Goal: Check status: Check status

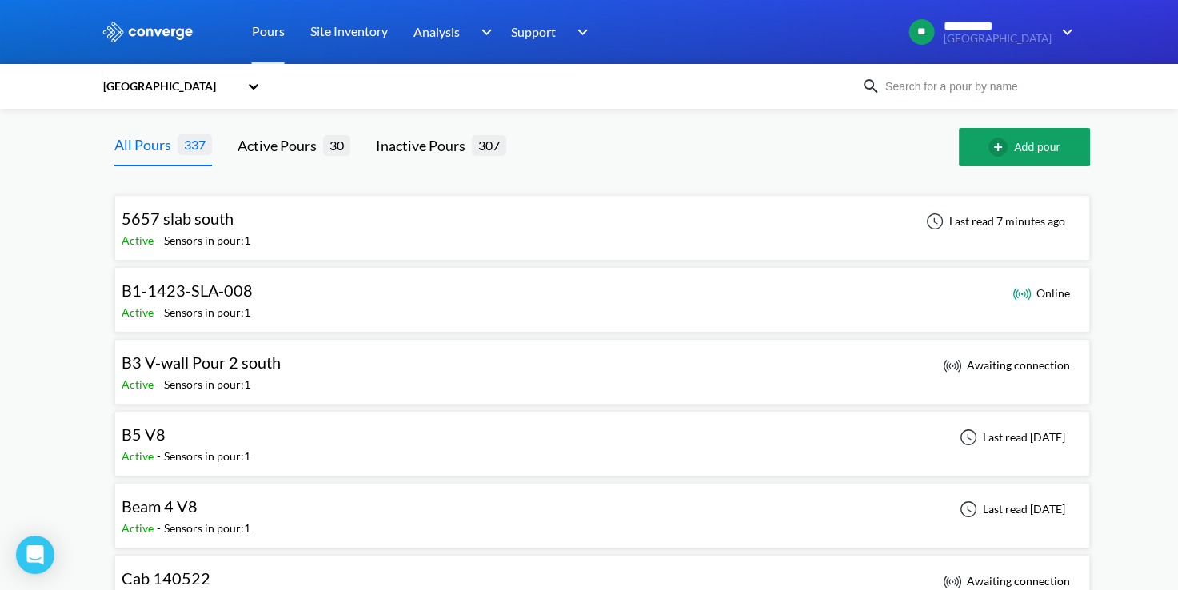
click at [609, 209] on div "5657 slab south Active - Sensors in pour: 1 Last read 7 minutes ago" at bounding box center [602, 227] width 961 height 51
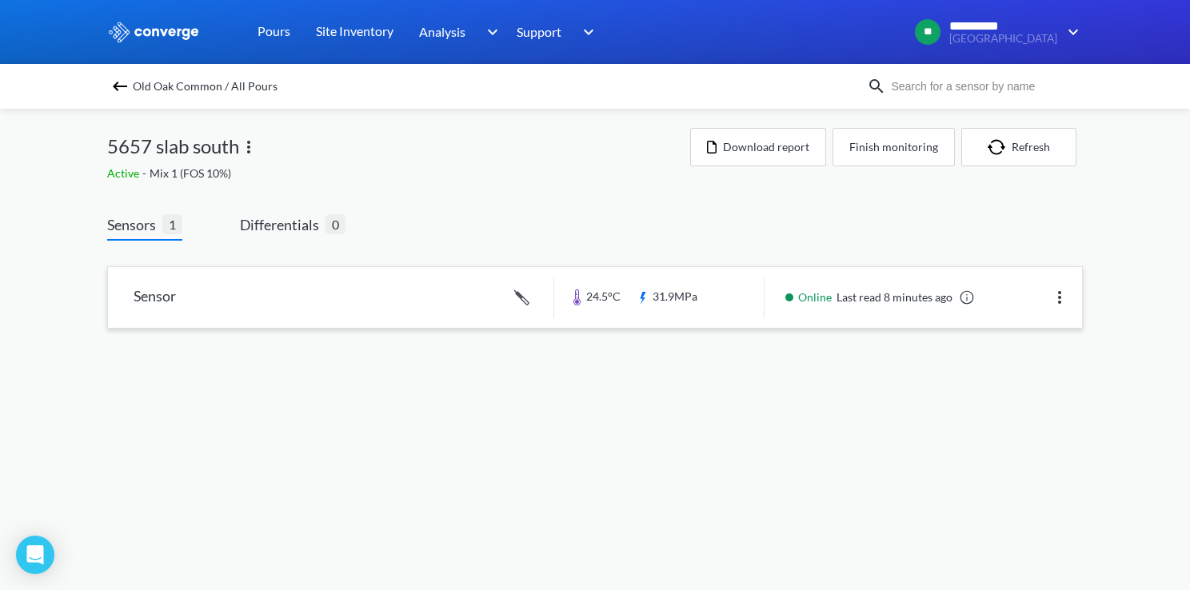
click at [740, 310] on link at bounding box center [595, 297] width 974 height 61
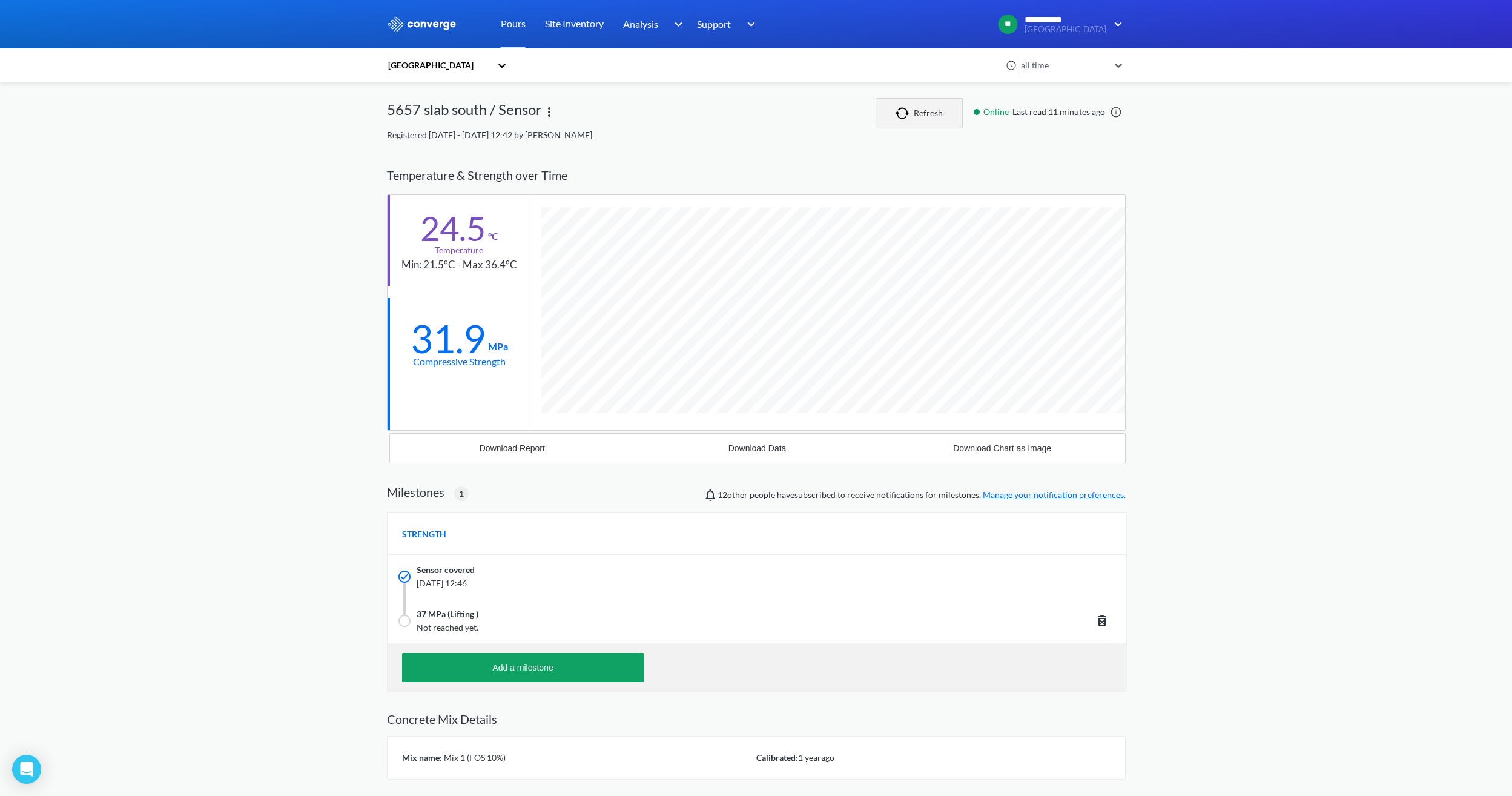
click at [901, 125] on button "Refresh" at bounding box center [919, 114] width 87 height 30
click at [510, 26] on link "Pours" at bounding box center [513, 24] width 25 height 48
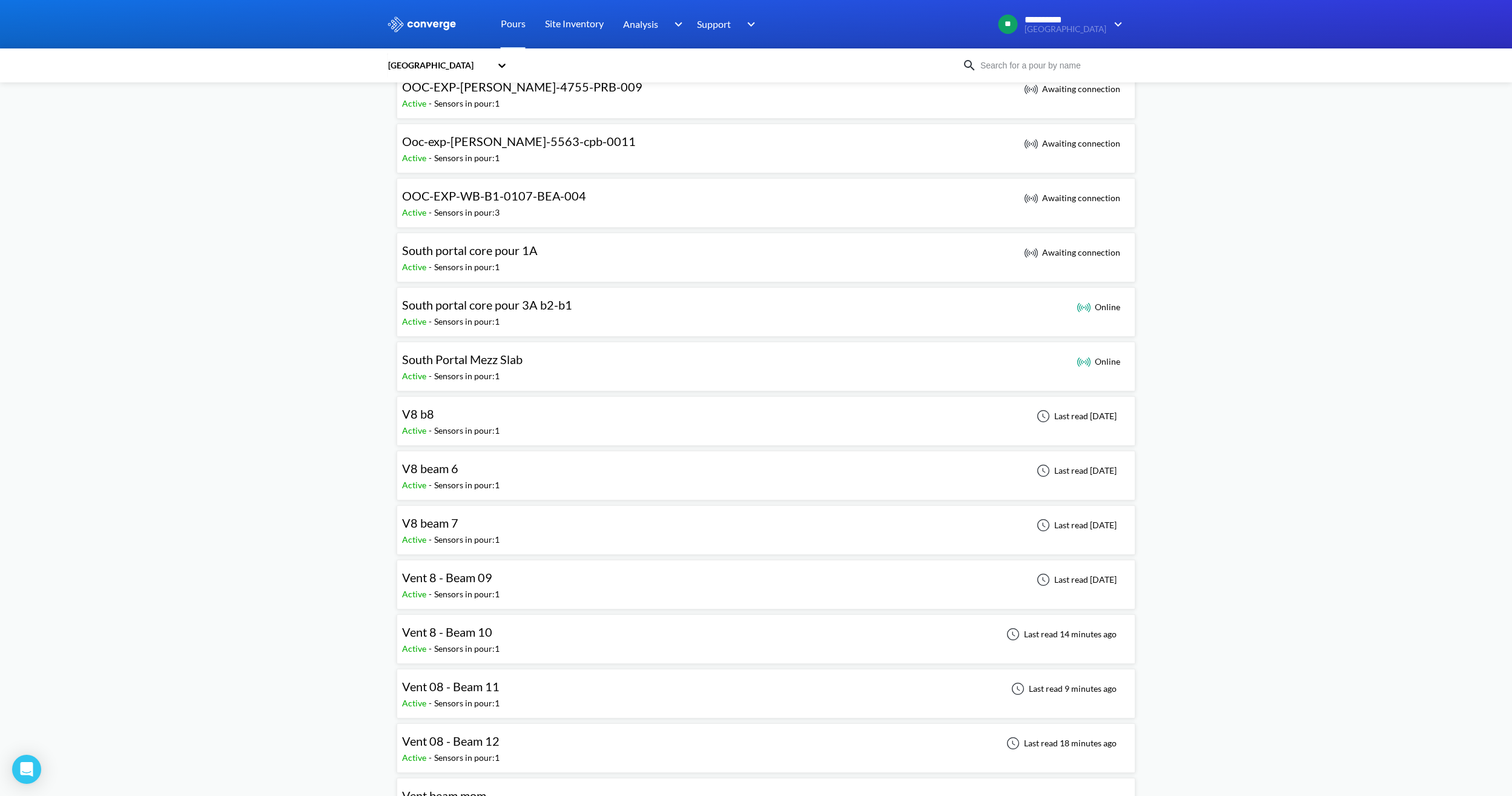
scroll to position [848, 0]
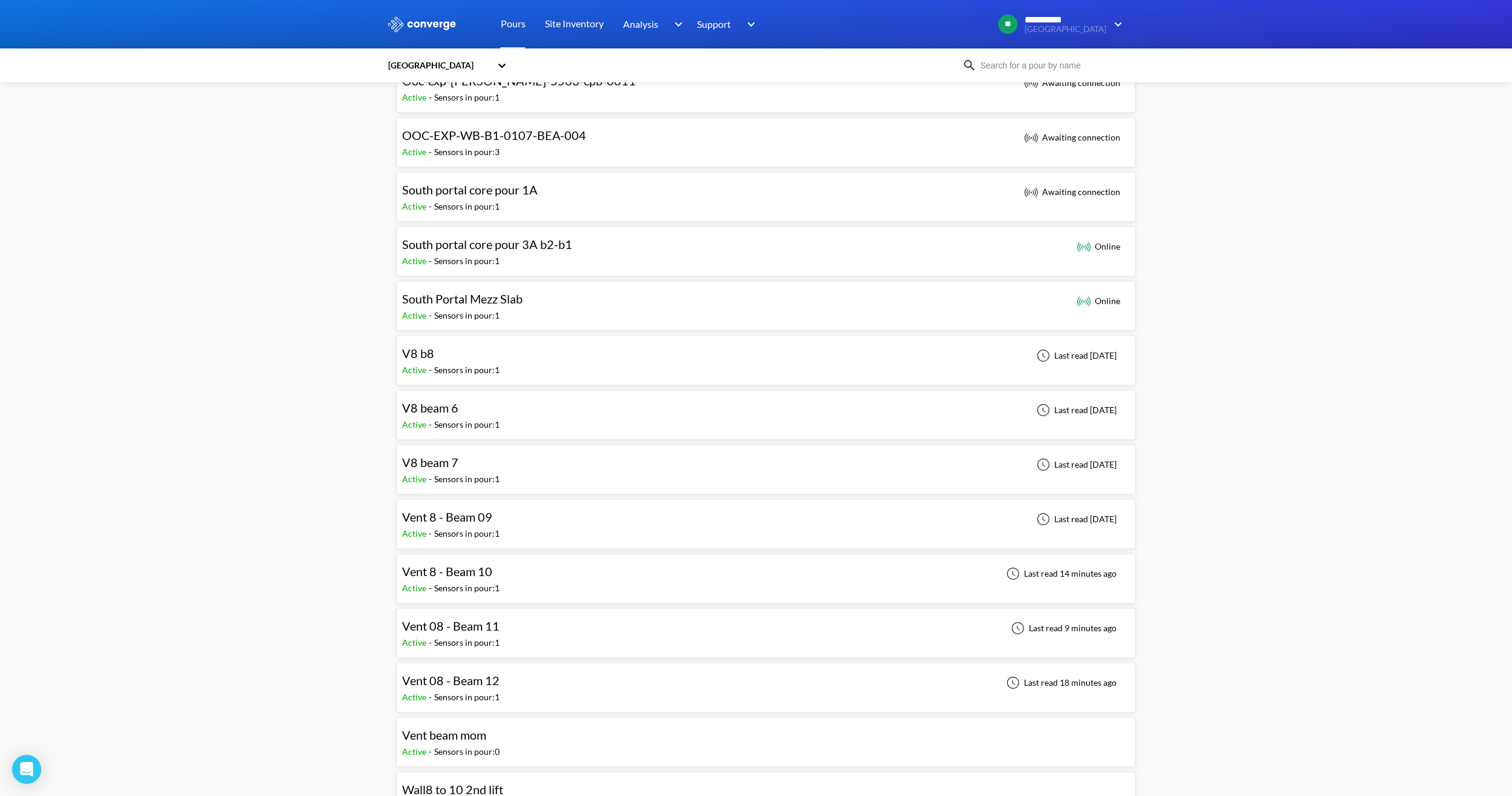
click at [506, 446] on div "Vent 8 - Beam 10 Active - Sensors in pour: 1 Last read 14 minutes ago" at bounding box center [766, 578] width 728 height 39
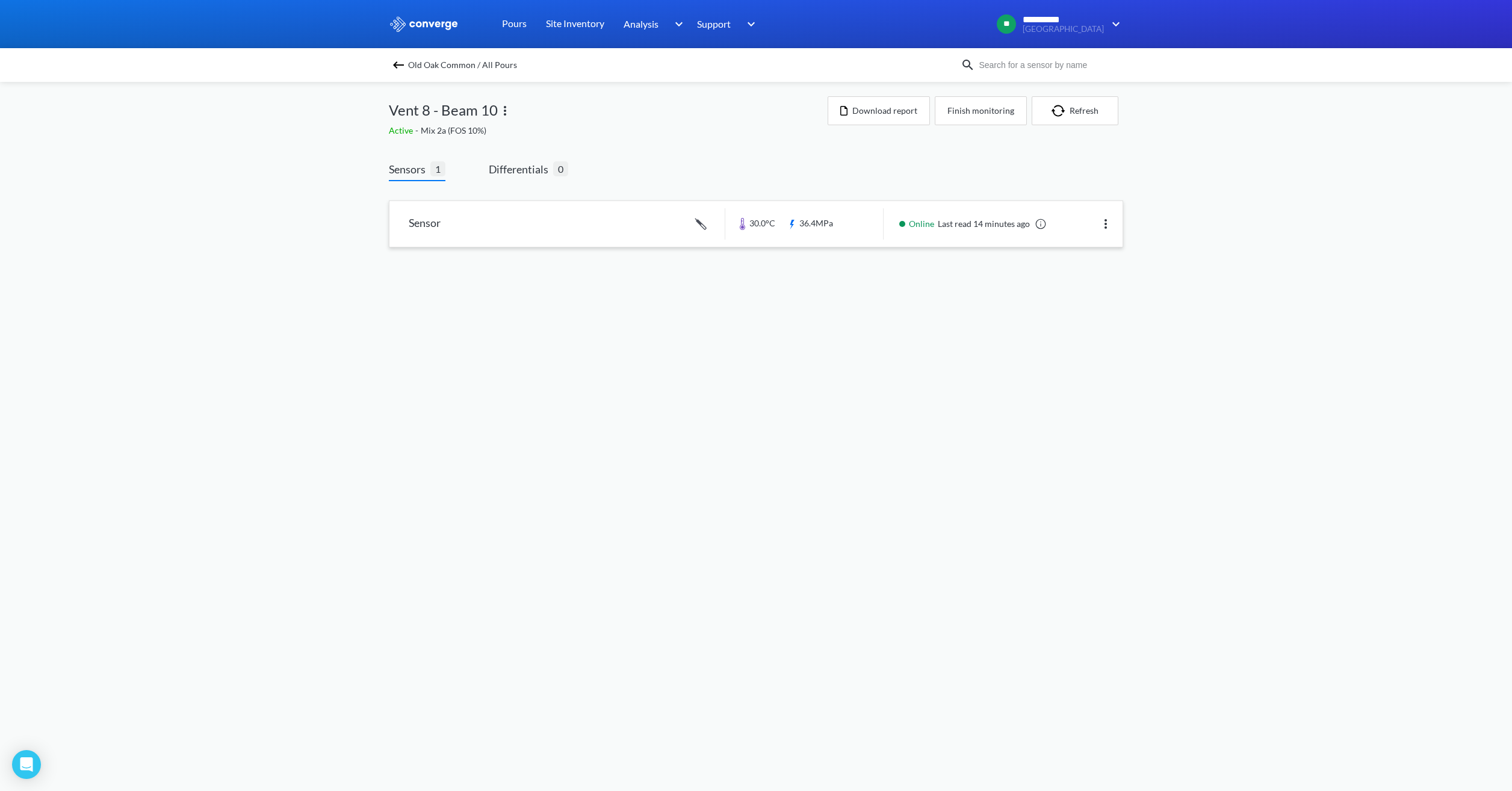
click at [810, 242] on link at bounding box center [756, 224] width 733 height 46
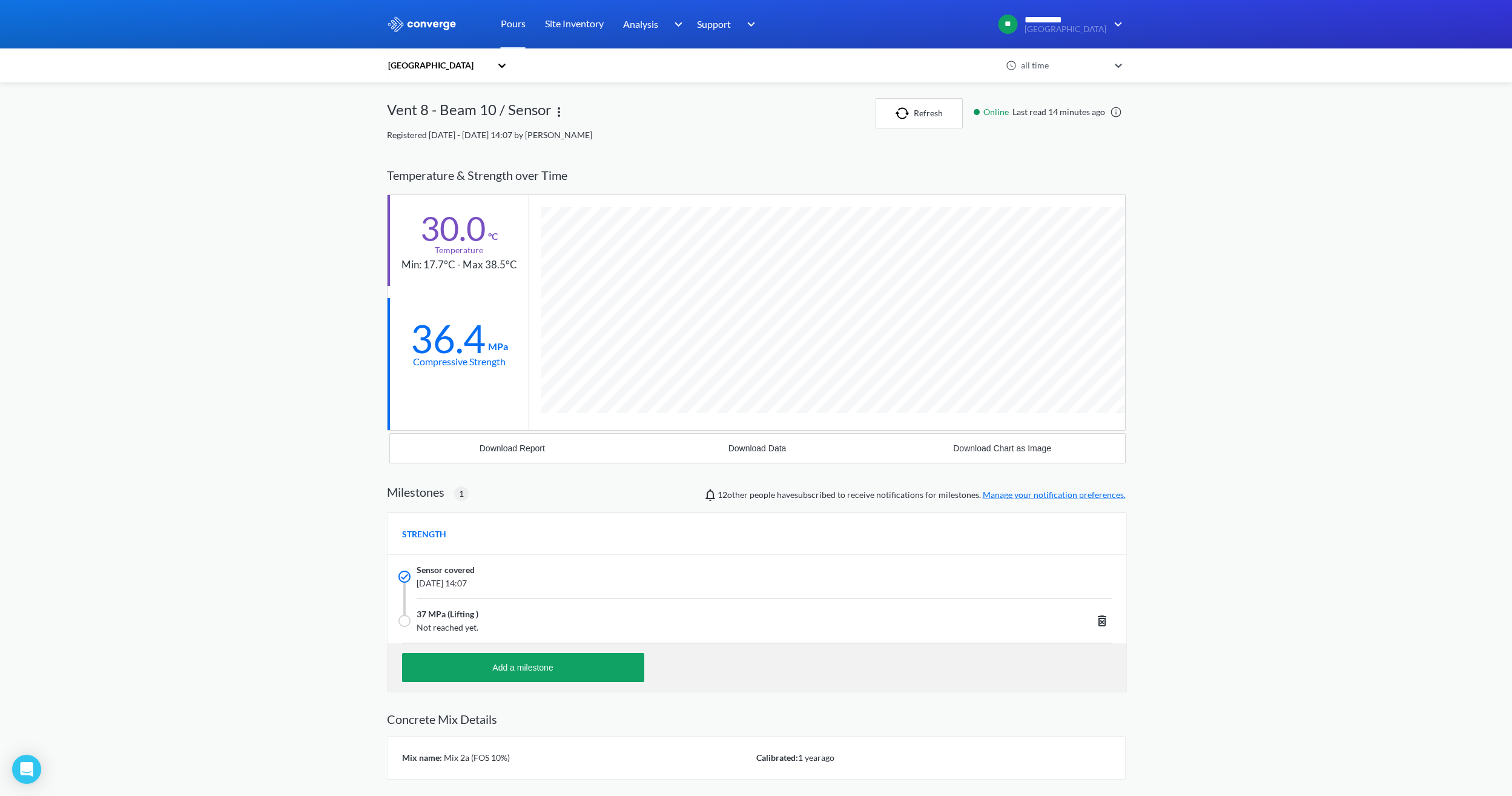
scroll to position [775, 739]
drag, startPoint x: 467, startPoint y: 343, endPoint x: 479, endPoint y: 346, distance: 12.4
click at [479, 346] on div "36.4" at bounding box center [448, 339] width 75 height 30
drag, startPoint x: 479, startPoint y: 346, endPoint x: 483, endPoint y: 379, distance: 33.2
click at [483, 379] on div "36.4 MPa Compressive Strength" at bounding box center [458, 343] width 141 height 91
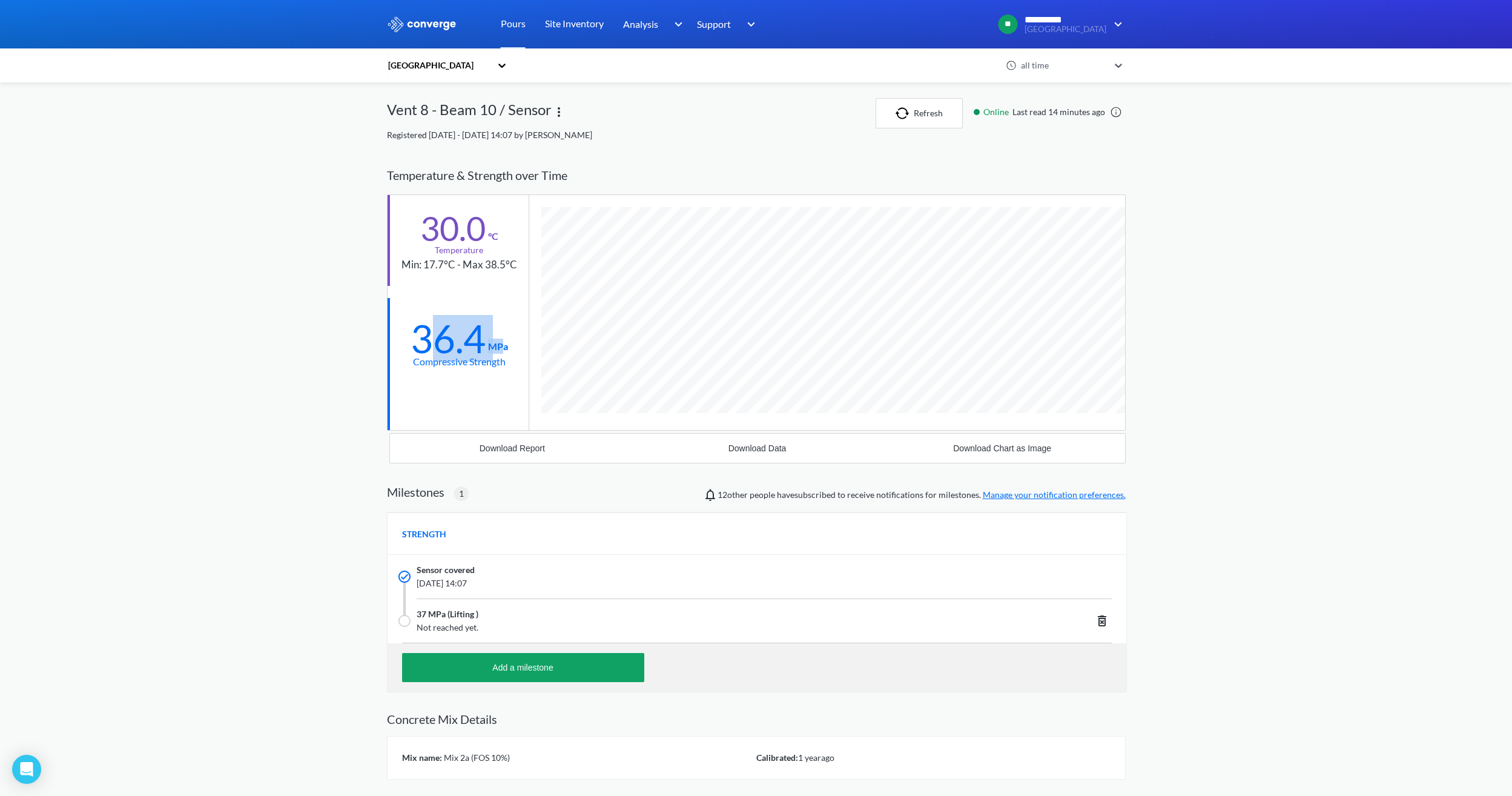
drag, startPoint x: 503, startPoint y: 346, endPoint x: 436, endPoint y: 343, distance: 67.1
click at [436, 343] on div "36.4 MPa" at bounding box center [459, 336] width 98 height 35
drag, startPoint x: 436, startPoint y: 343, endPoint x: 442, endPoint y: 376, distance: 33.5
click at [442, 376] on div "36.4 MPa Compressive Strength" at bounding box center [458, 343] width 141 height 91
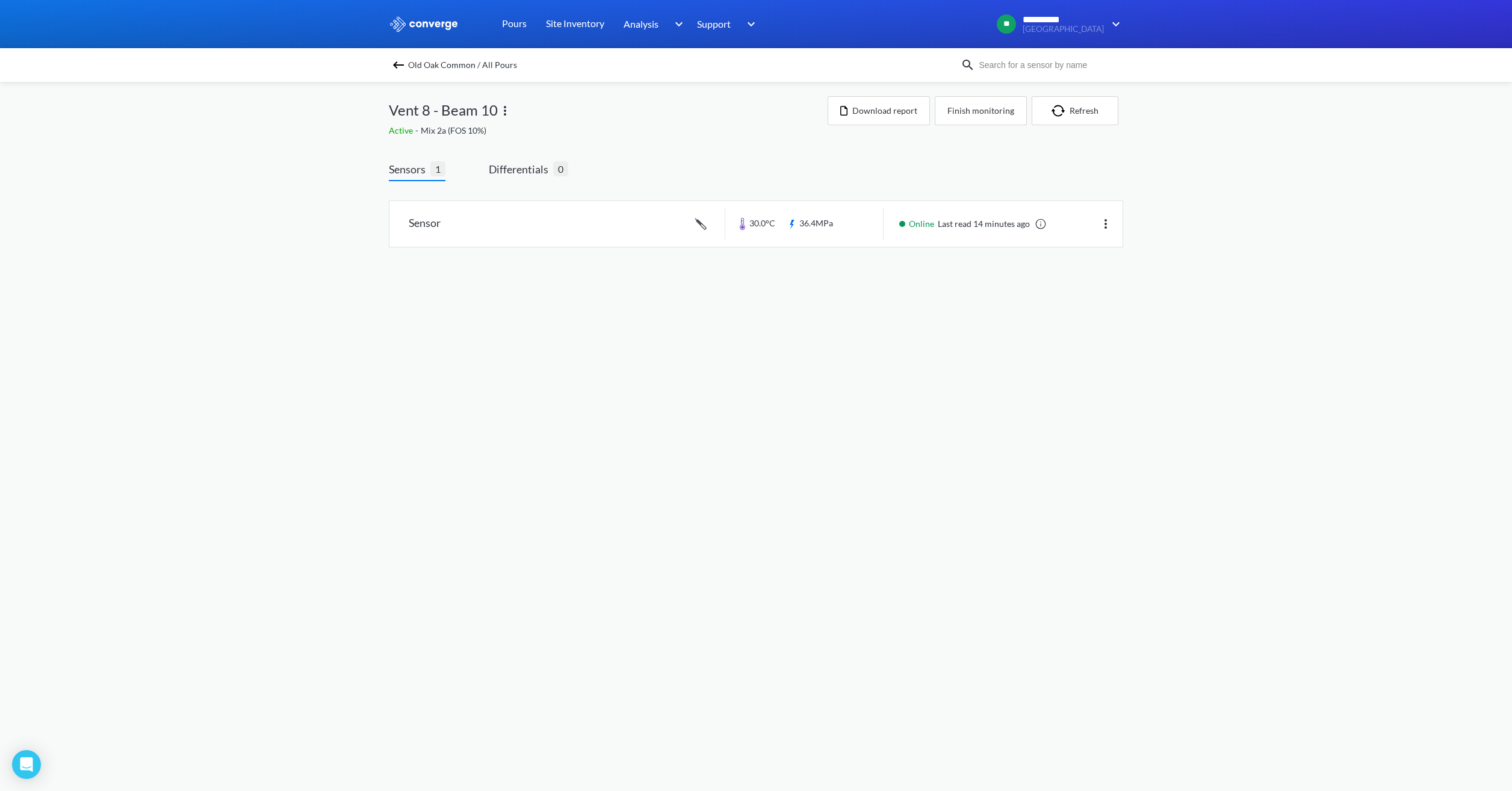
click at [392, 66] on img at bounding box center [398, 65] width 14 height 14
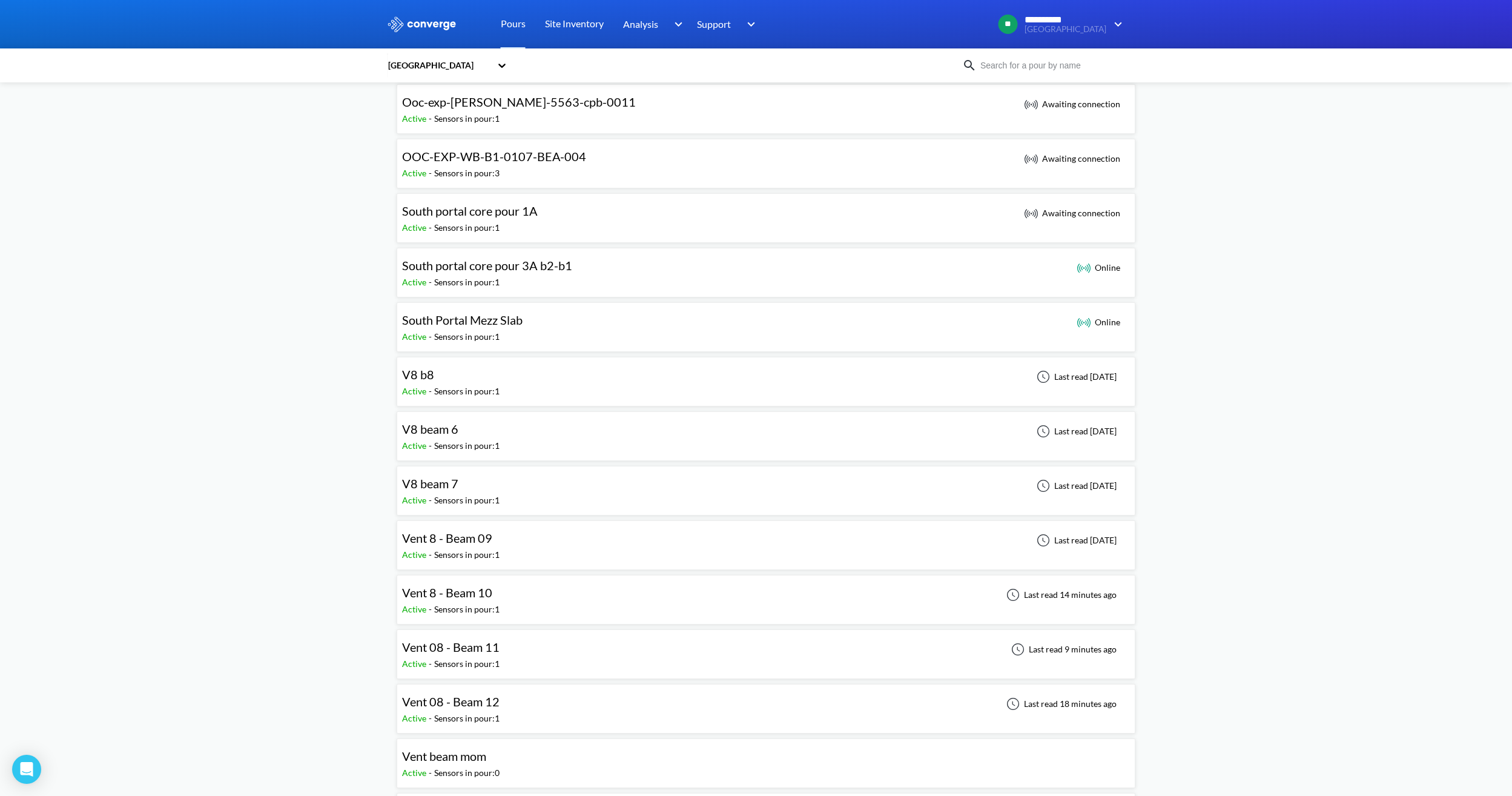
scroll to position [848, 0]
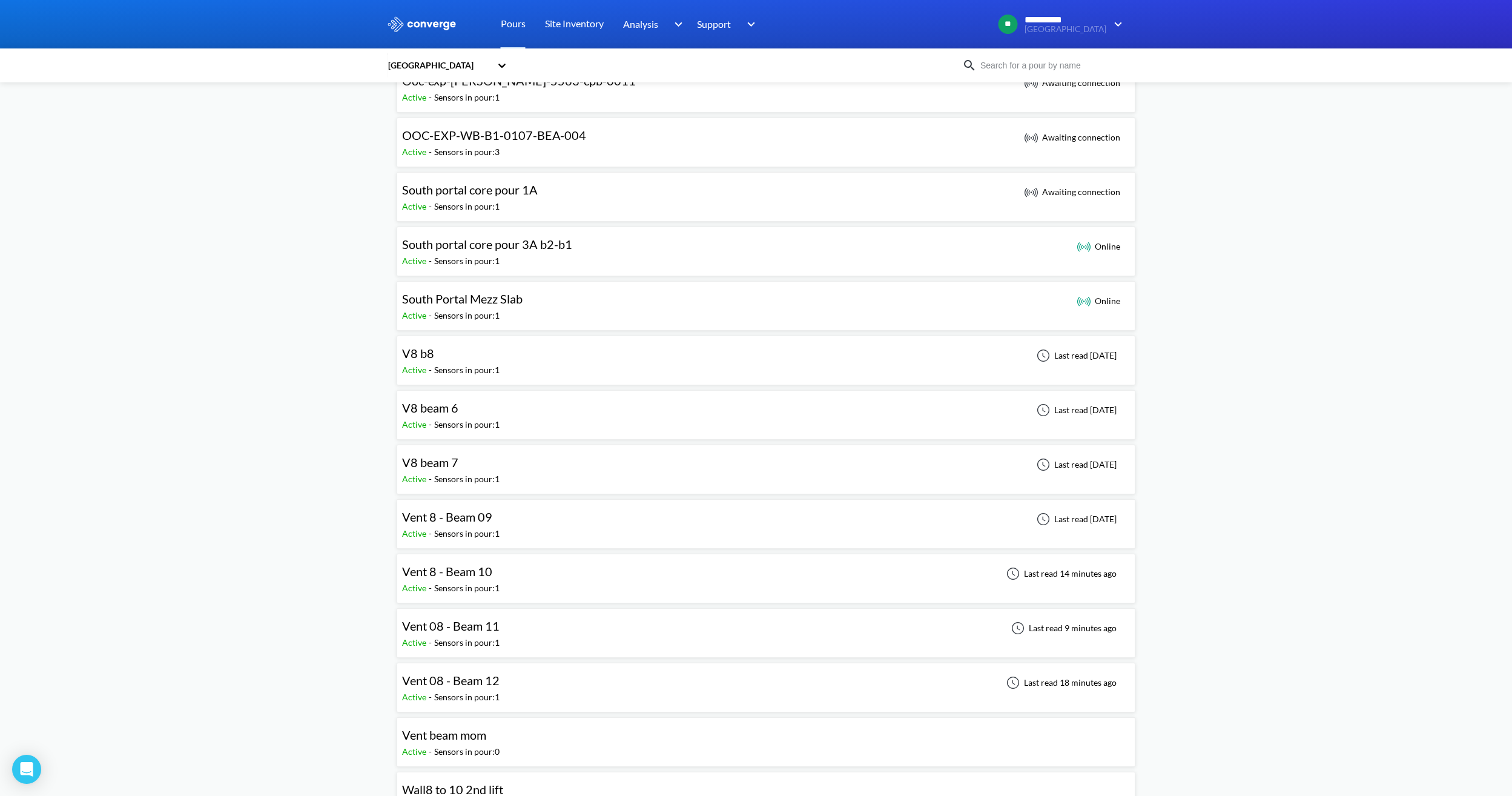
click at [503, 446] on div "Vent 08 - Beam 11" at bounding box center [454, 626] width 104 height 19
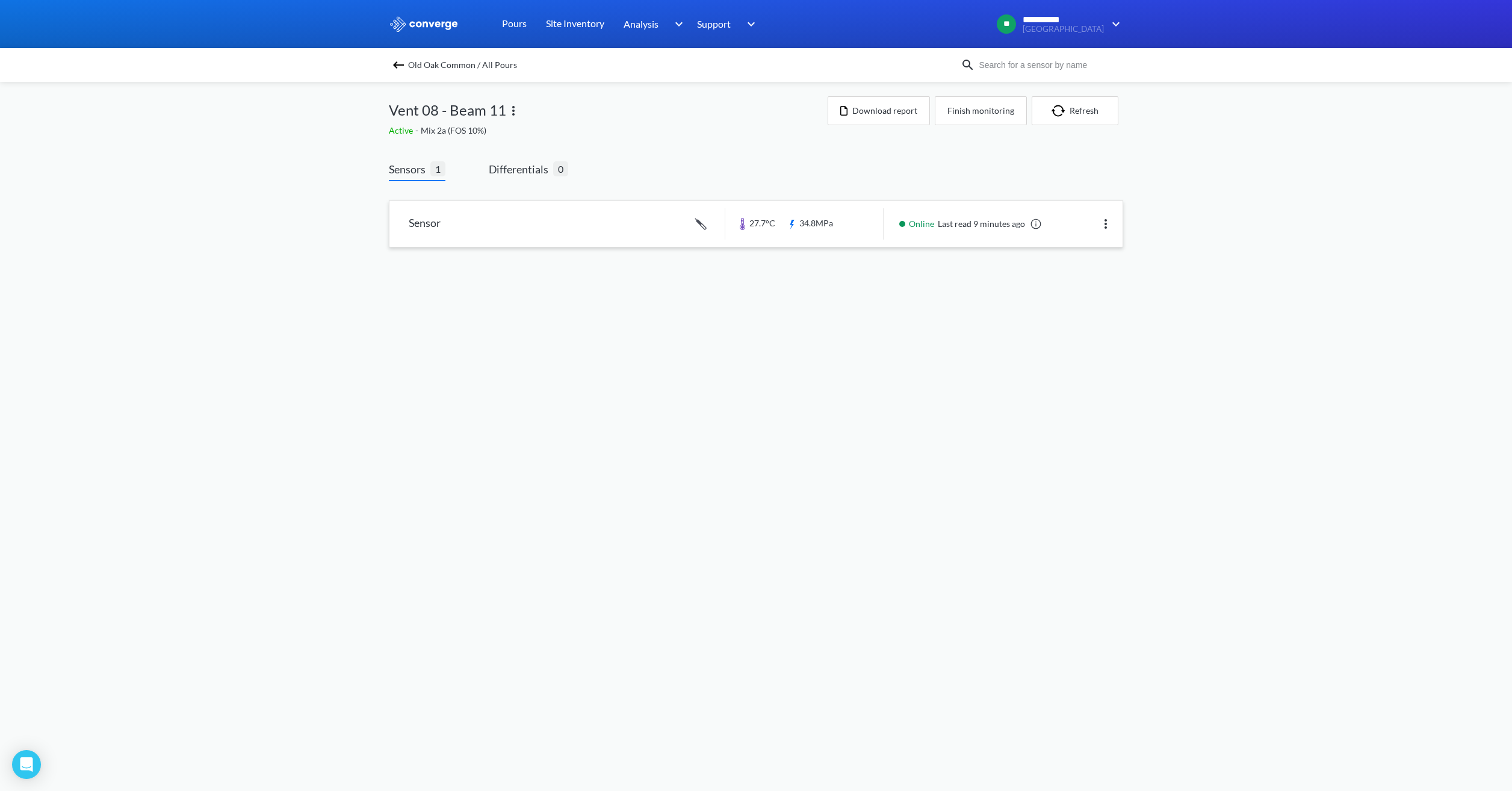
click at [825, 225] on link at bounding box center [756, 224] width 733 height 46
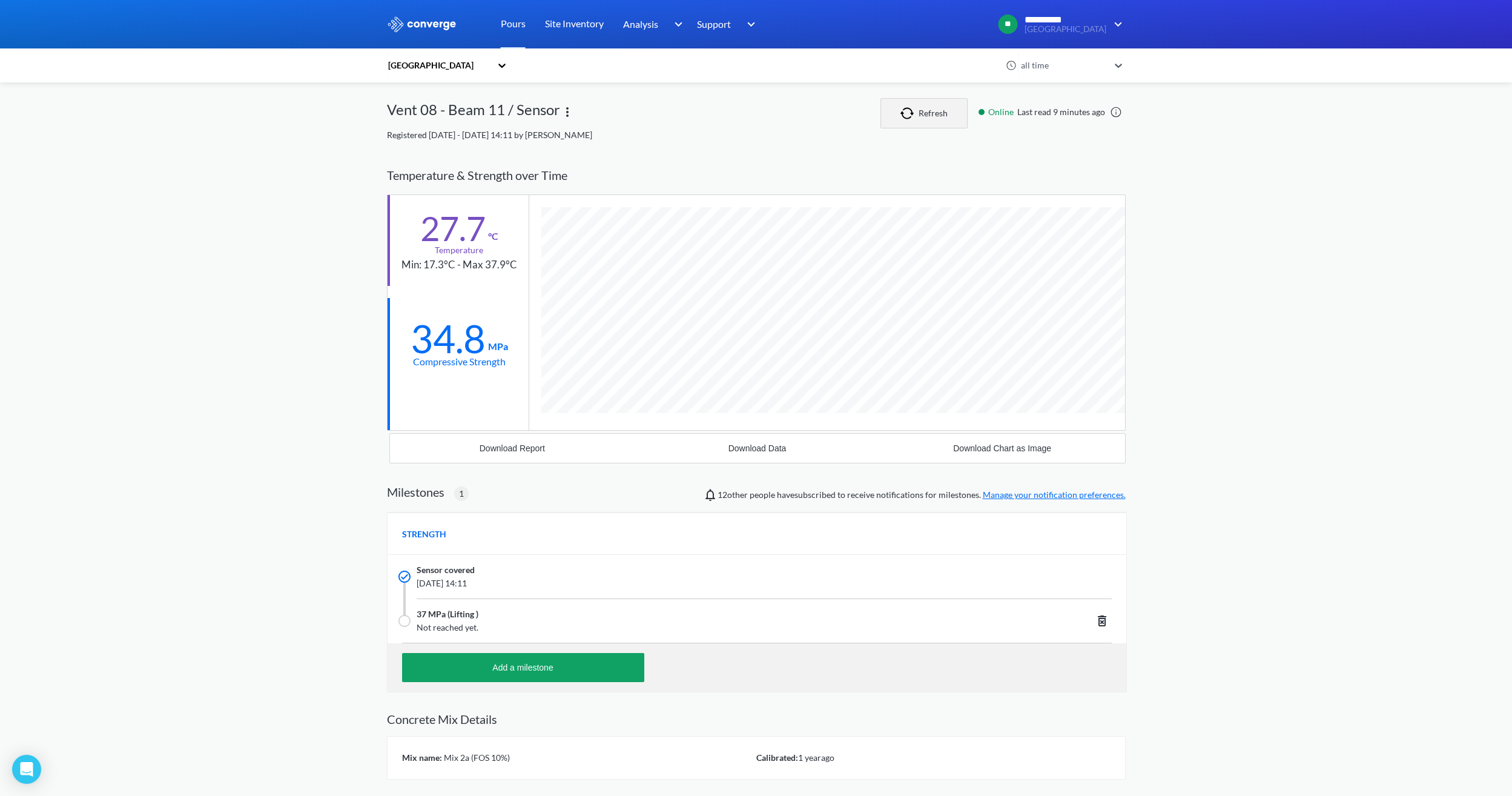
click at [901, 117] on button "Refresh" at bounding box center [923, 114] width 87 height 30
drag, startPoint x: 483, startPoint y: 343, endPoint x: 394, endPoint y: 350, distance: 89.3
click at [394, 350] on div "34.8 MPa Compressive Strength" at bounding box center [458, 343] width 141 height 91
drag, startPoint x: 394, startPoint y: 350, endPoint x: 483, endPoint y: 434, distance: 122.4
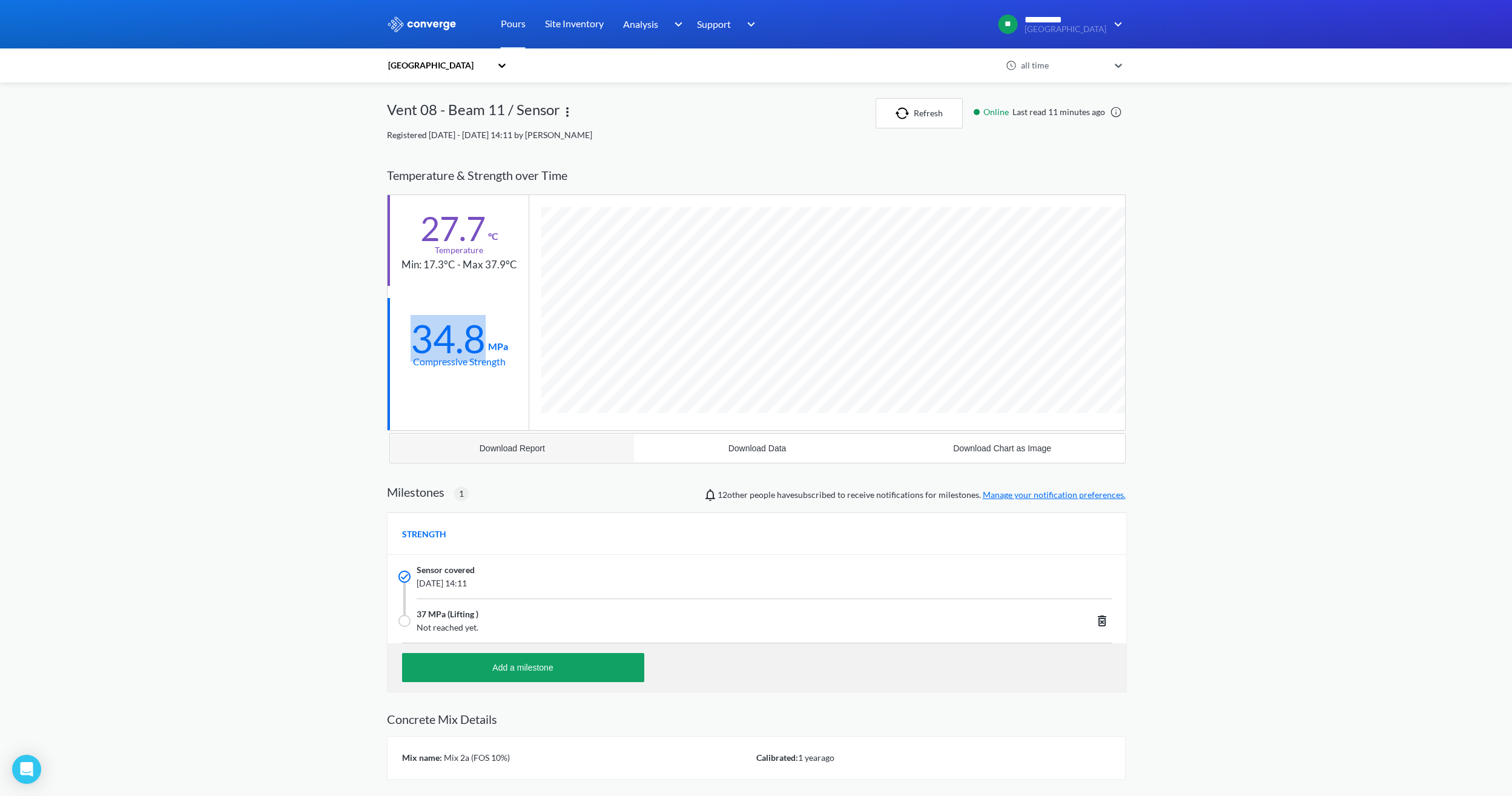
click at [483, 434] on button "Download Report" at bounding box center [513, 448] width 245 height 29
drag, startPoint x: 1125, startPoint y: 151, endPoint x: 1210, endPoint y: 117, distance: 91.5
click at [901, 150] on div "**********" at bounding box center [756, 441] width 1512 height 882
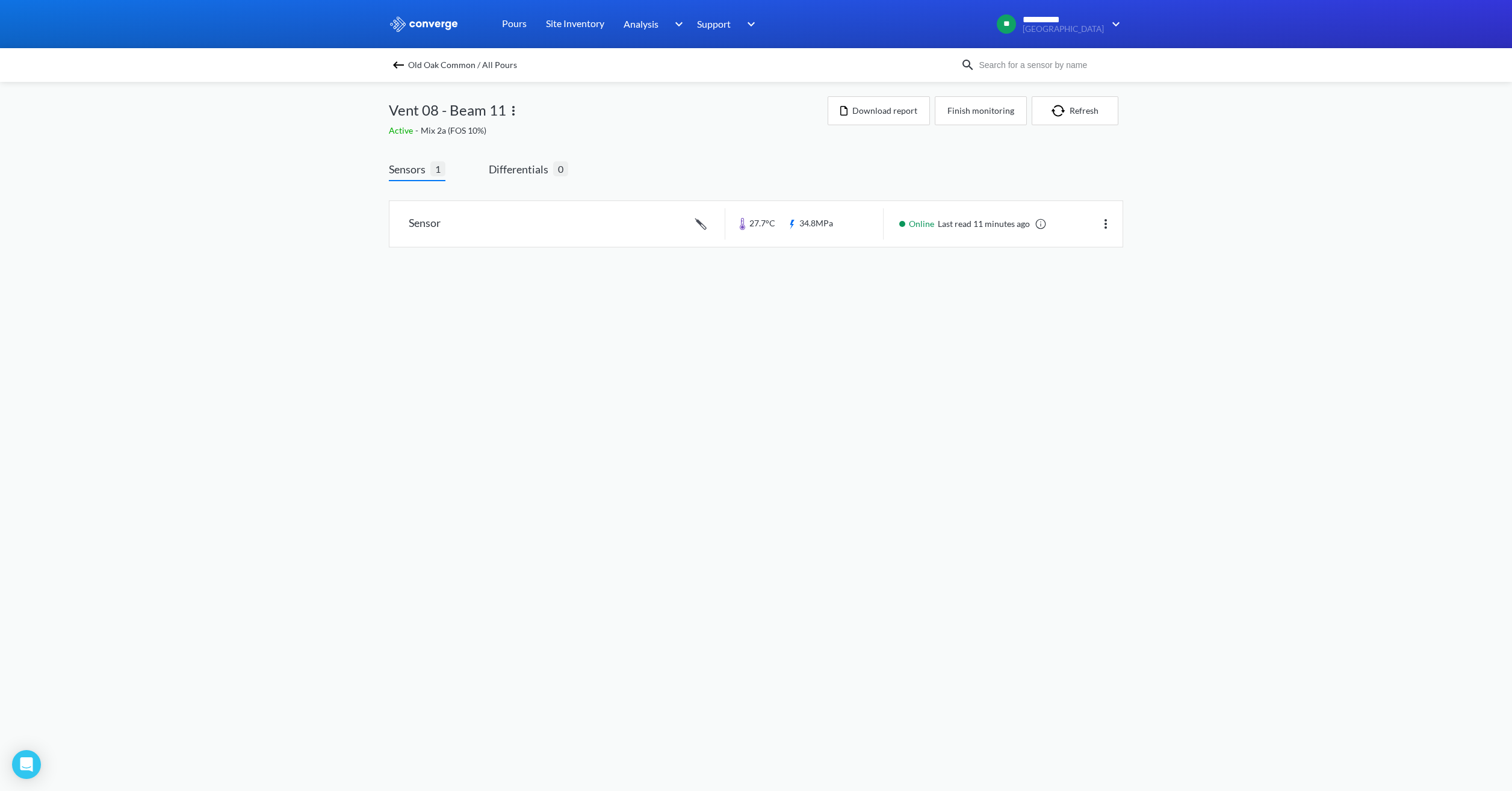
click at [404, 63] on img at bounding box center [398, 65] width 14 height 14
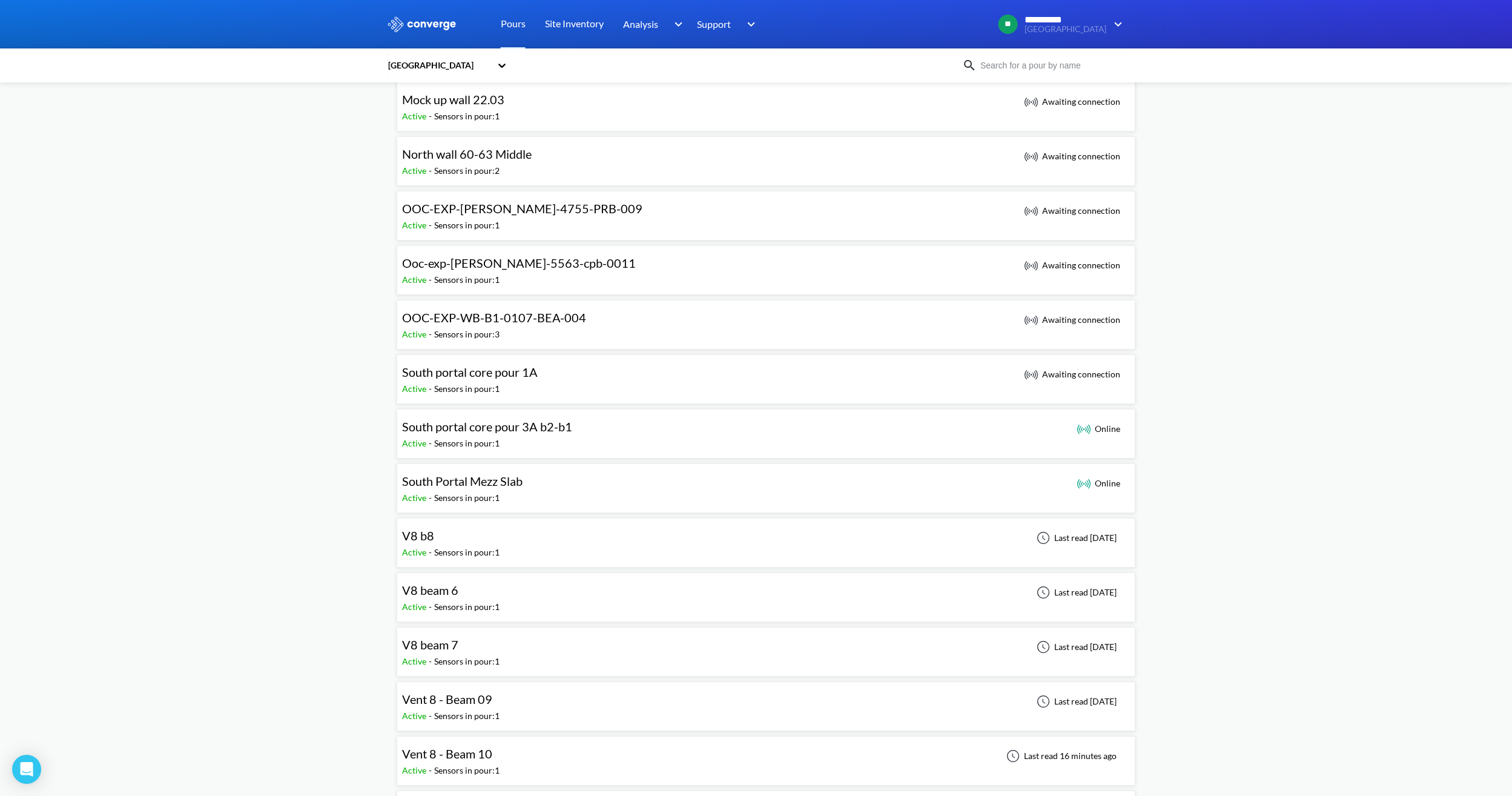
scroll to position [666, 0]
